Goal: Transaction & Acquisition: Purchase product/service

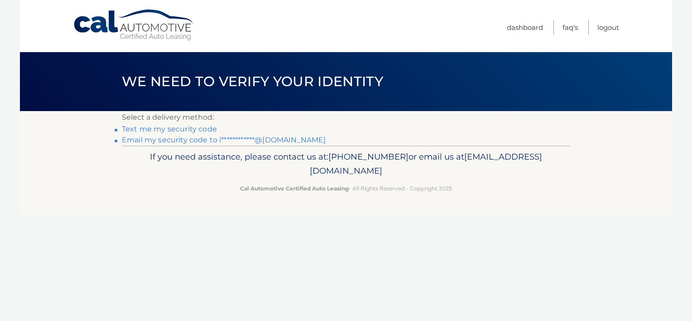
click at [142, 141] on link "**********" at bounding box center [224, 139] width 204 height 9
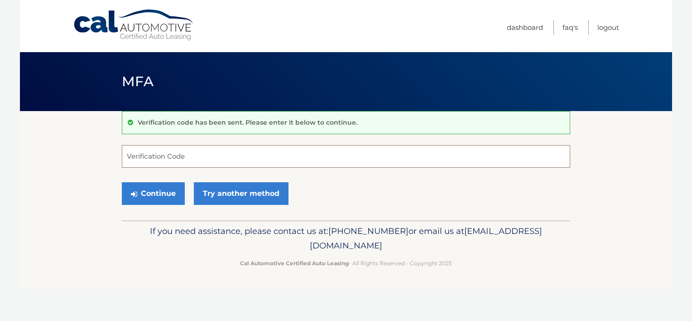
click at [229, 160] on input "Verification Code" at bounding box center [346, 156] width 449 height 23
paste input "666181"
type input "666181"
click at [161, 188] on button "Continue" at bounding box center [153, 193] width 63 height 23
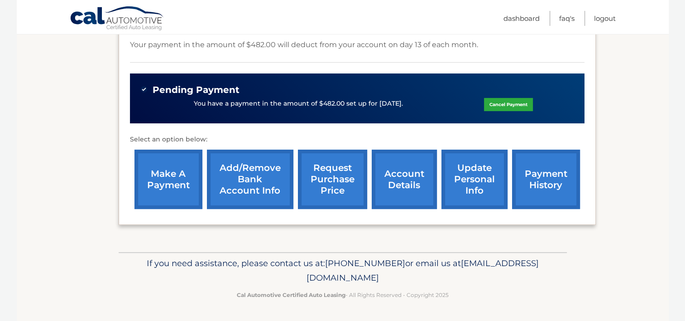
scroll to position [221, 0]
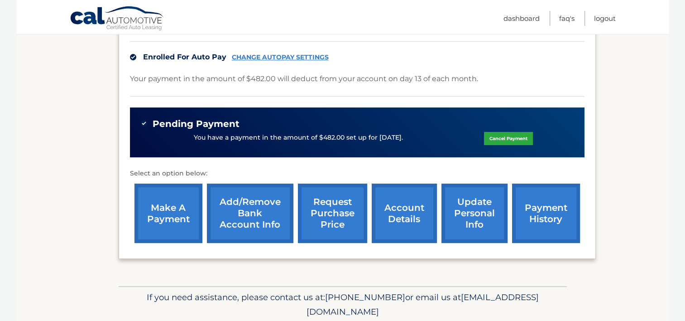
click at [154, 220] on link "make a payment" at bounding box center [169, 212] width 68 height 59
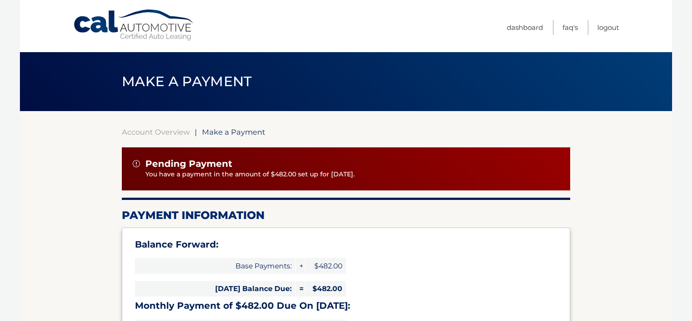
select select "ZGEwZGQ1YWQtMWEwZC00NjFhLWE2OGItNzcxYjYyMWE2MDM1"
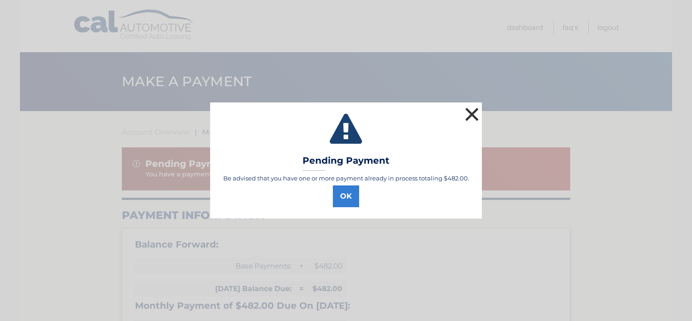
click at [473, 108] on button "×" at bounding box center [472, 114] width 18 height 18
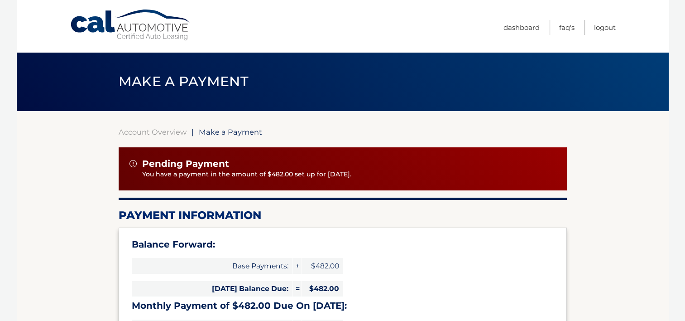
scroll to position [136, 0]
